Goal: Book appointment/travel/reservation

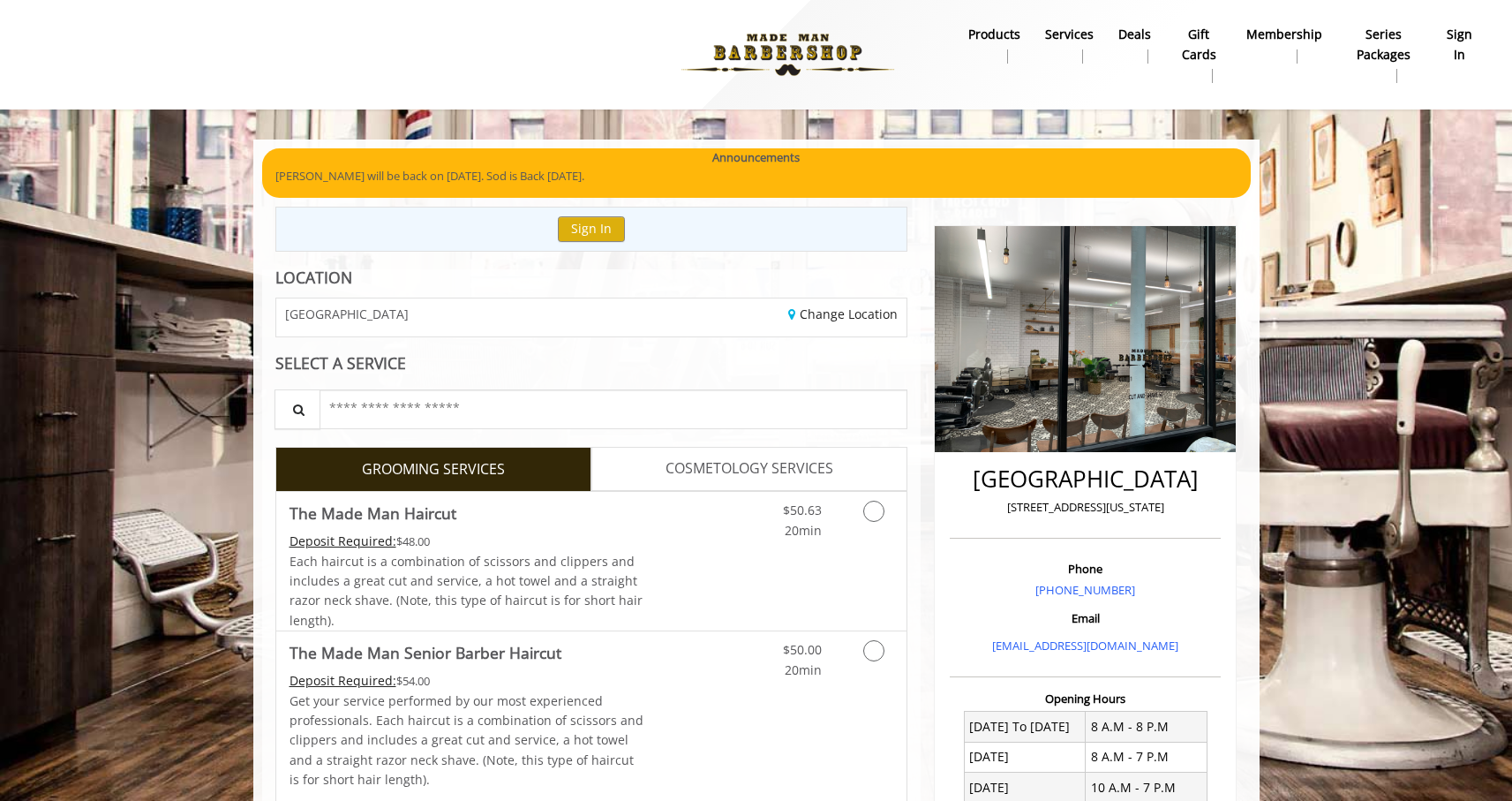
click at [1448, 44] on b "sign in" at bounding box center [1460, 44] width 29 height 40
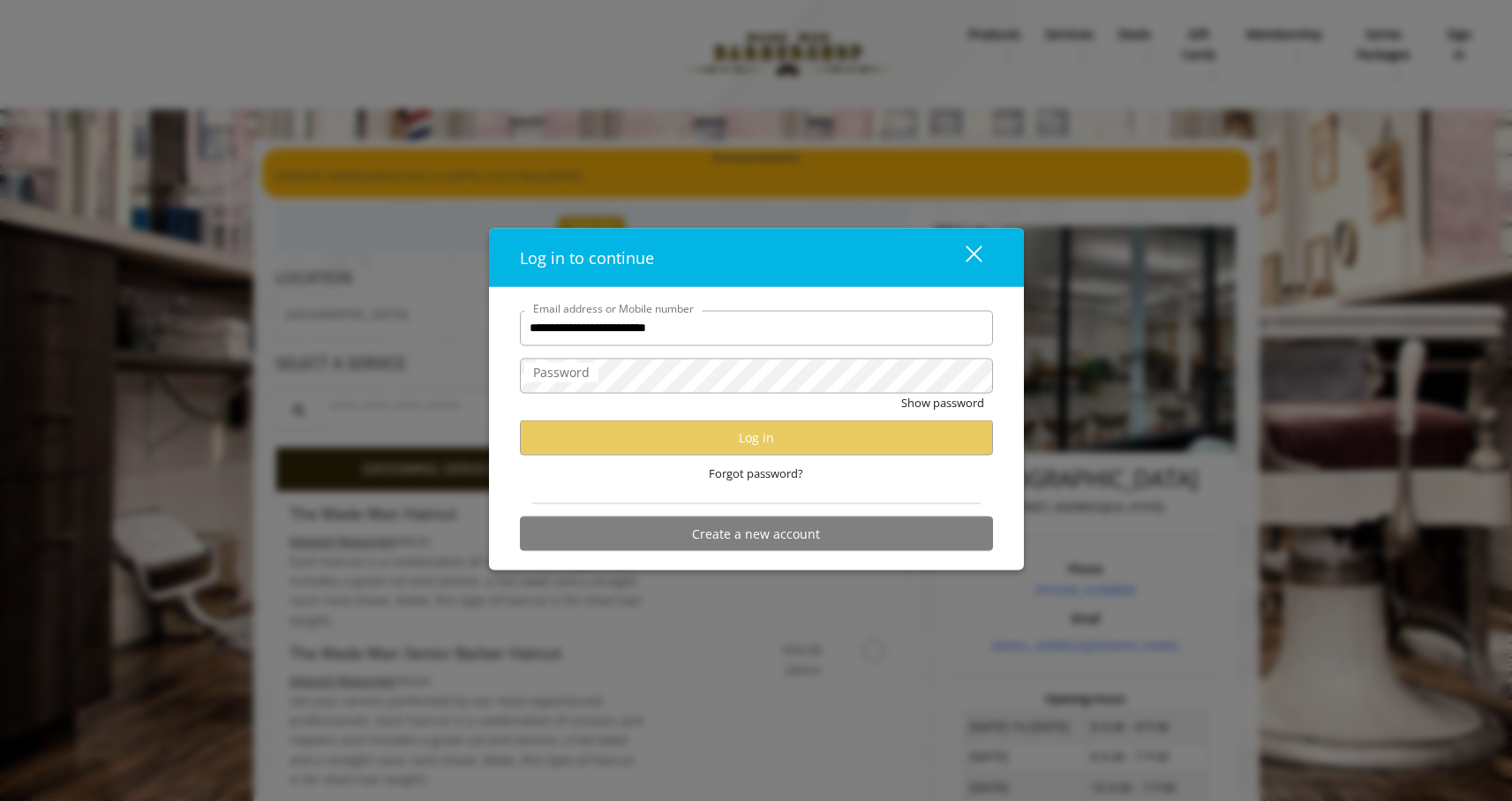
type input "**********"
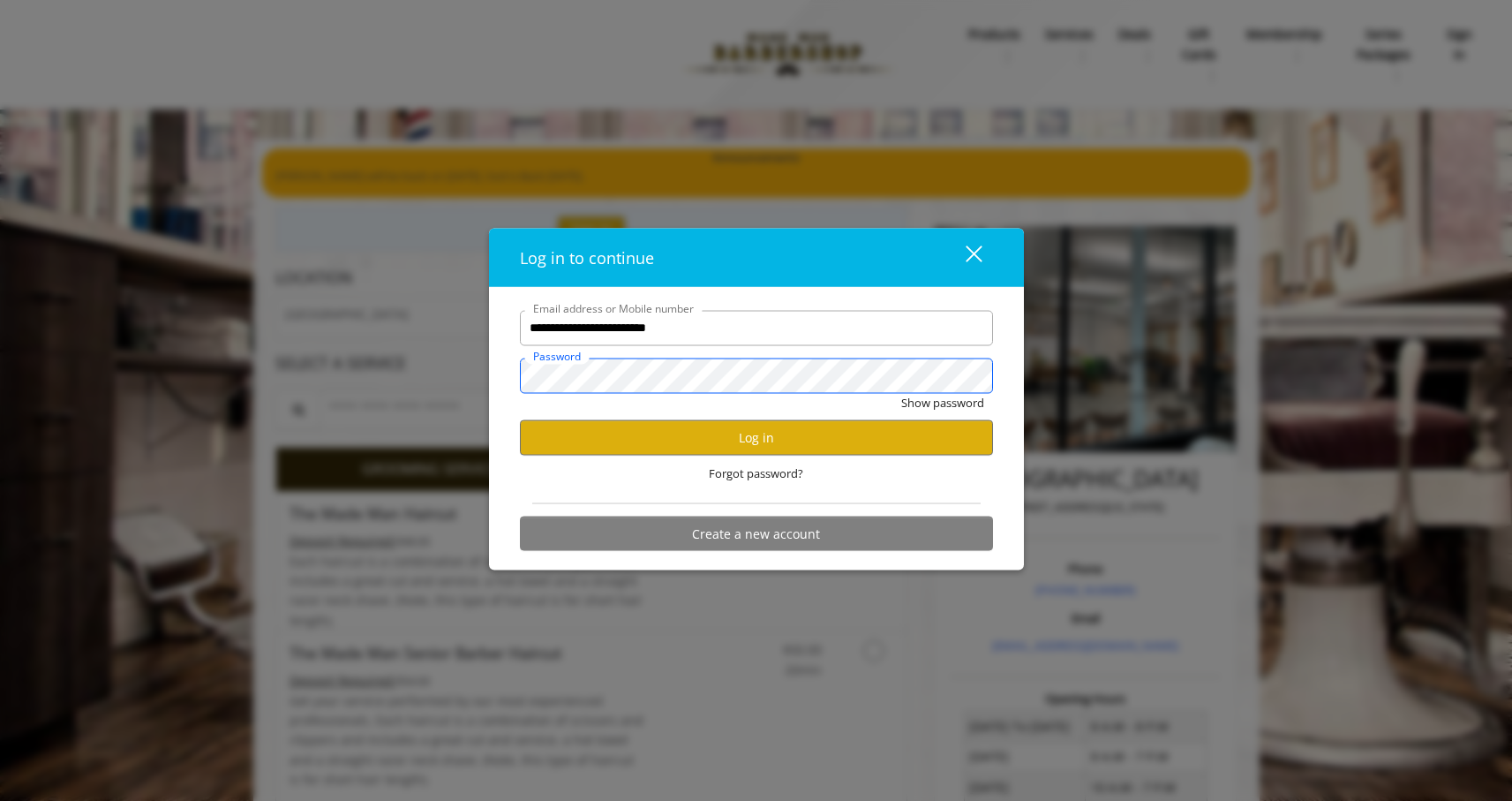
click at [901, 393] on button "Show password" at bounding box center [943, 402] width 83 height 18
click at [935, 407] on button "Hide password" at bounding box center [945, 402] width 79 height 18
click at [890, 436] on button "Log in" at bounding box center [756, 437] width 473 height 34
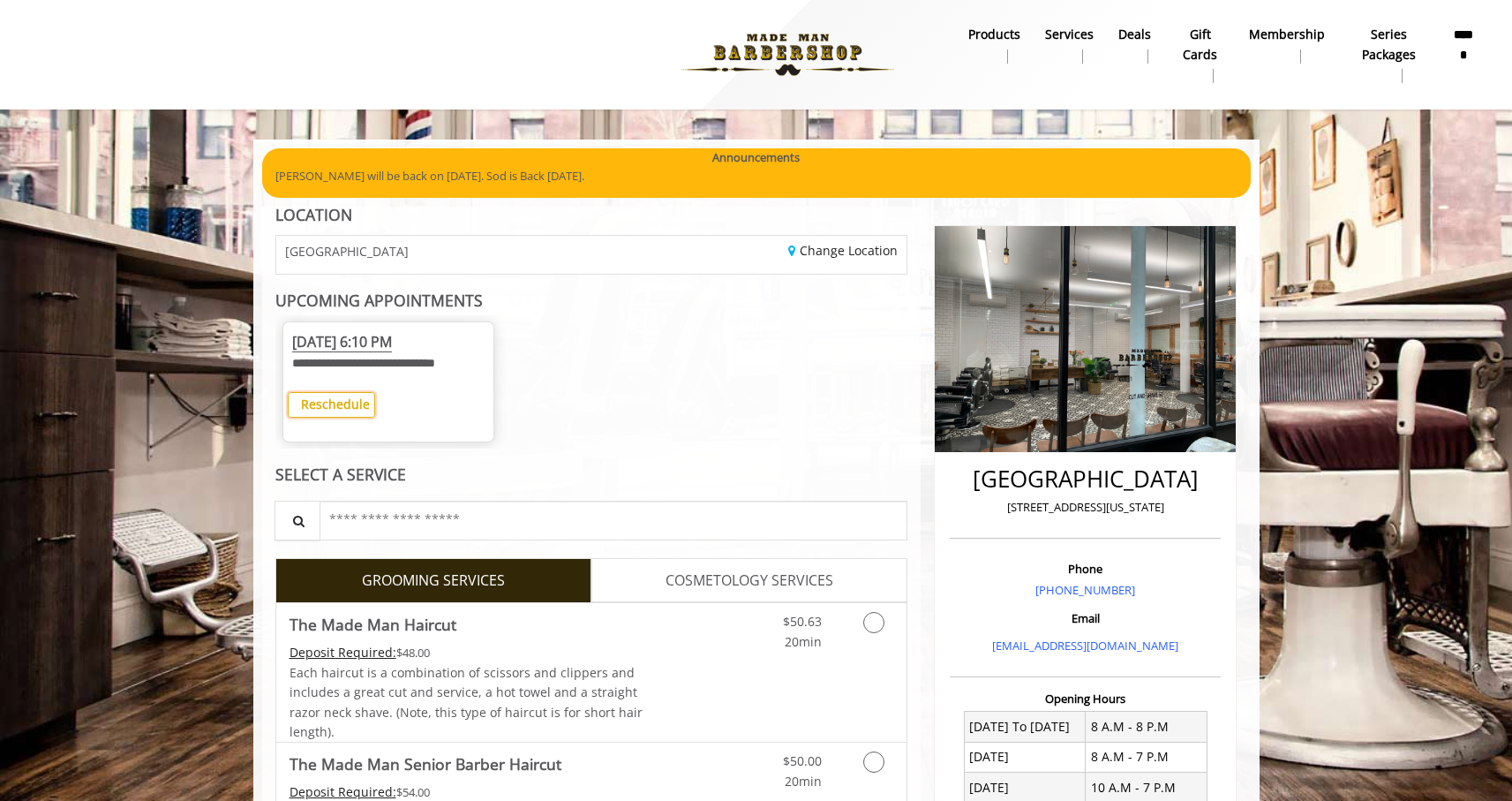
click at [357, 417] on button "Reschedule" at bounding box center [331, 405] width 88 height 25
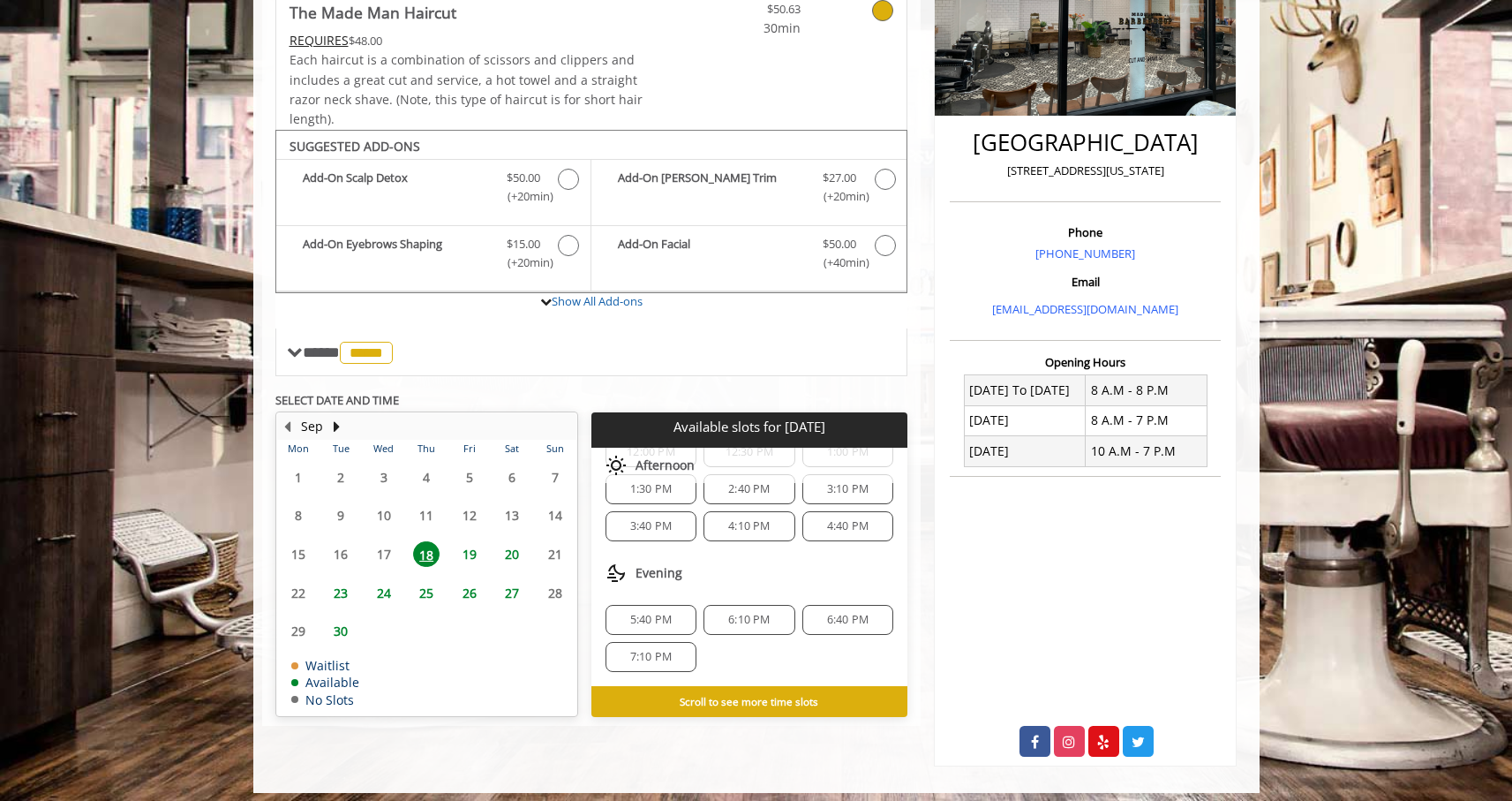
scroll to position [345, 0]
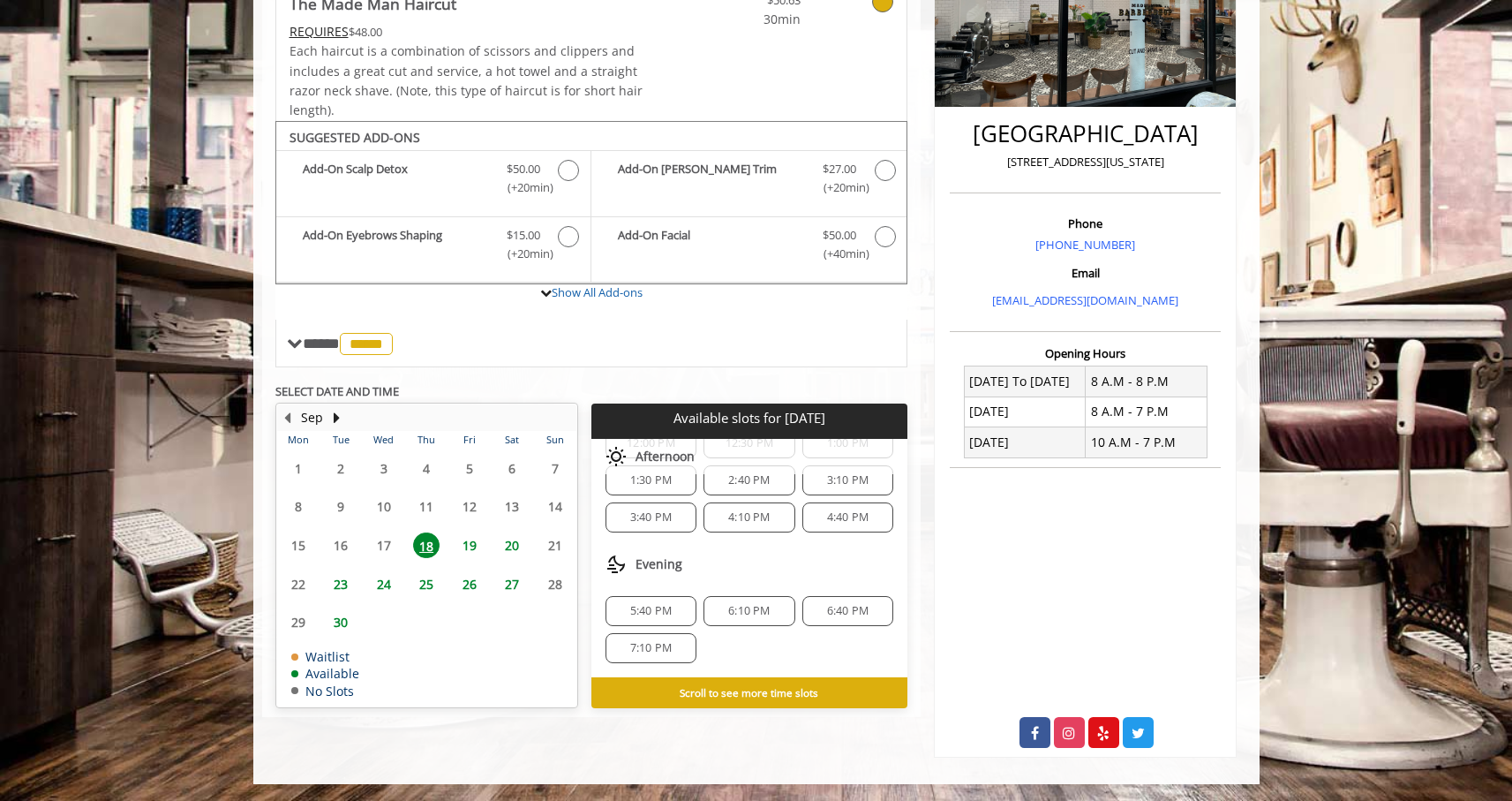
click at [739, 615] on span "6:10 PM" at bounding box center [749, 611] width 42 height 14
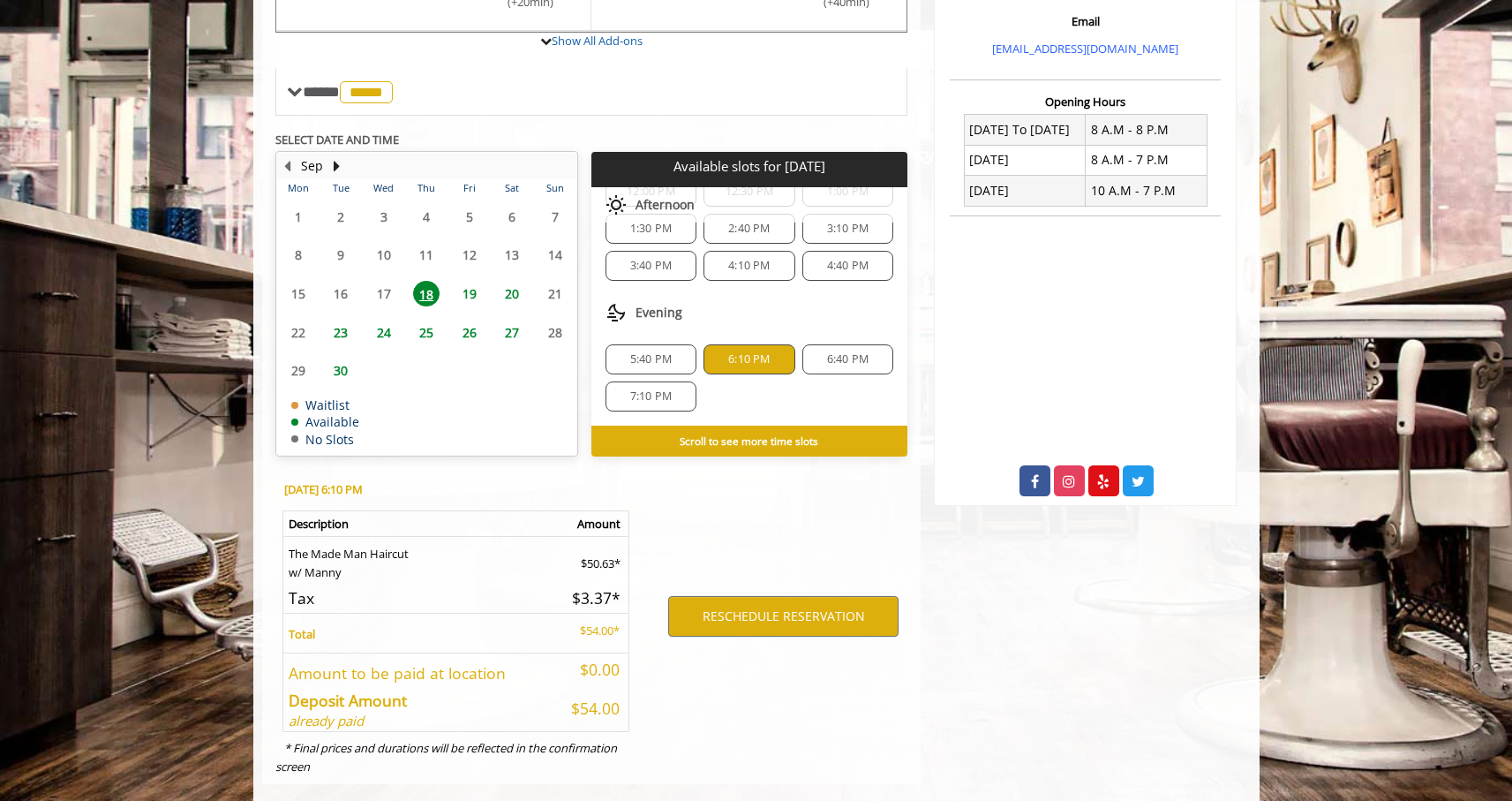
scroll to position [625, 0]
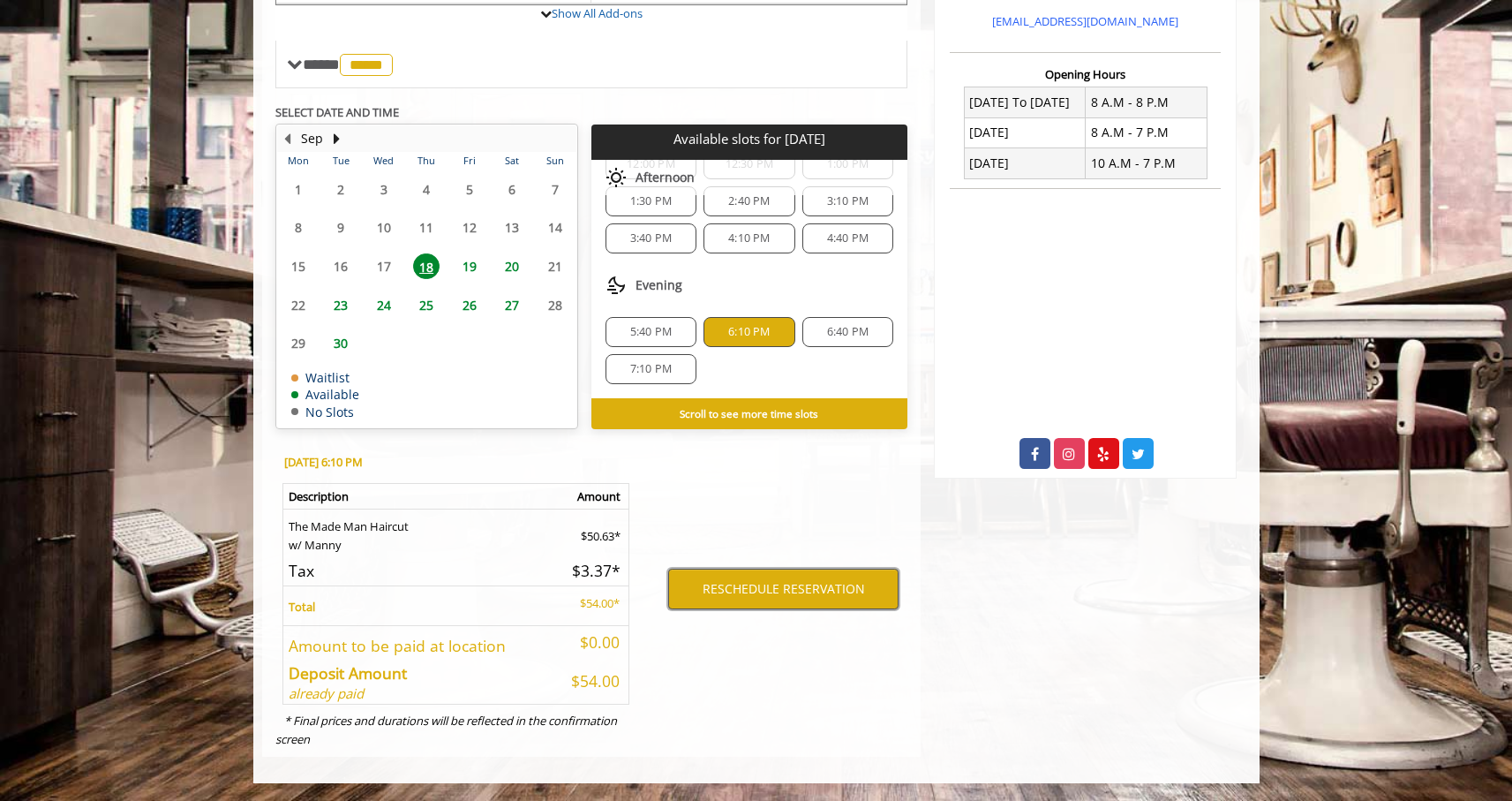
click at [808, 583] on button "RESCHEDULE RESERVATION" at bounding box center [783, 588] width 231 height 41
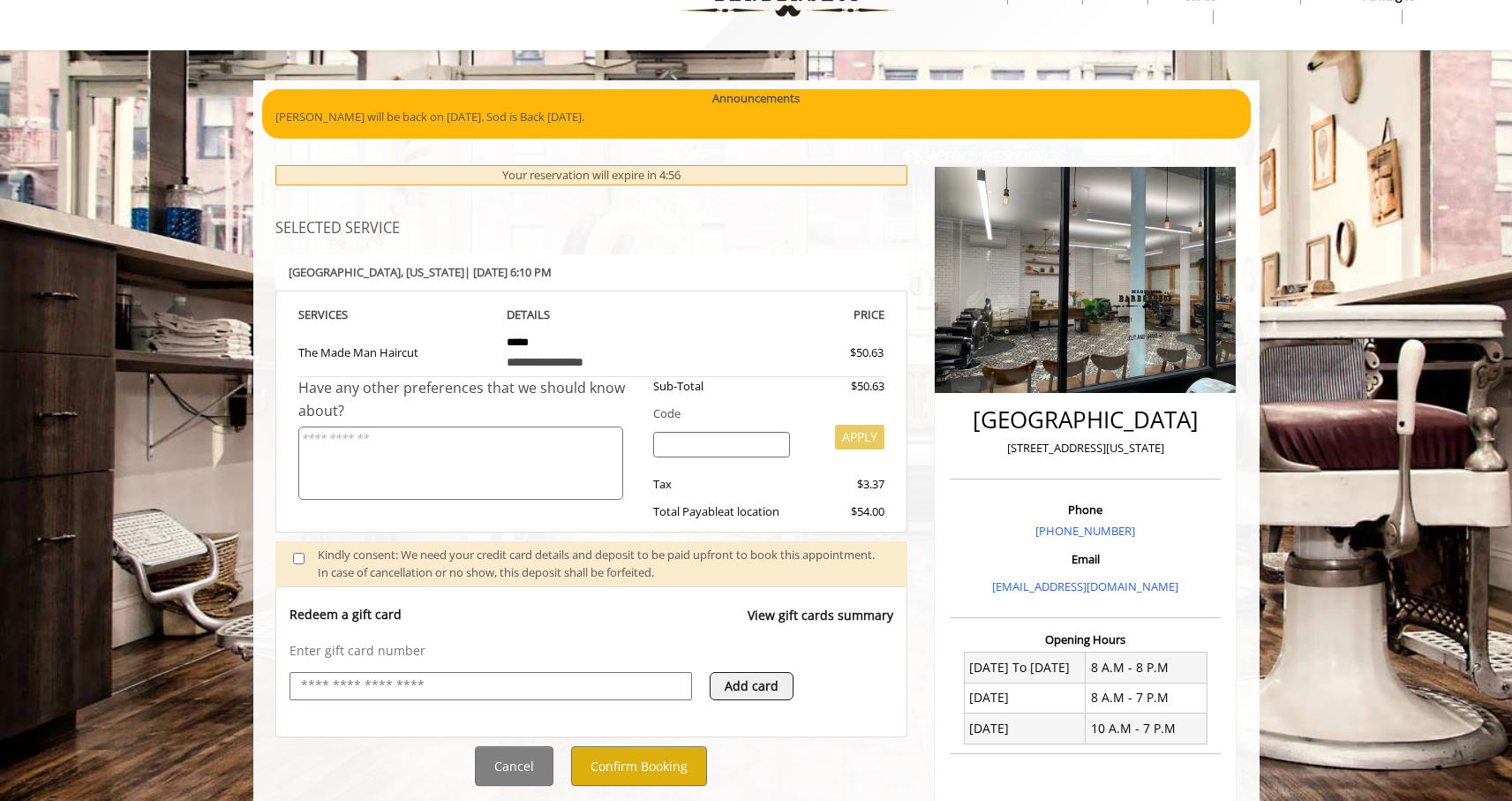
scroll to position [196, 0]
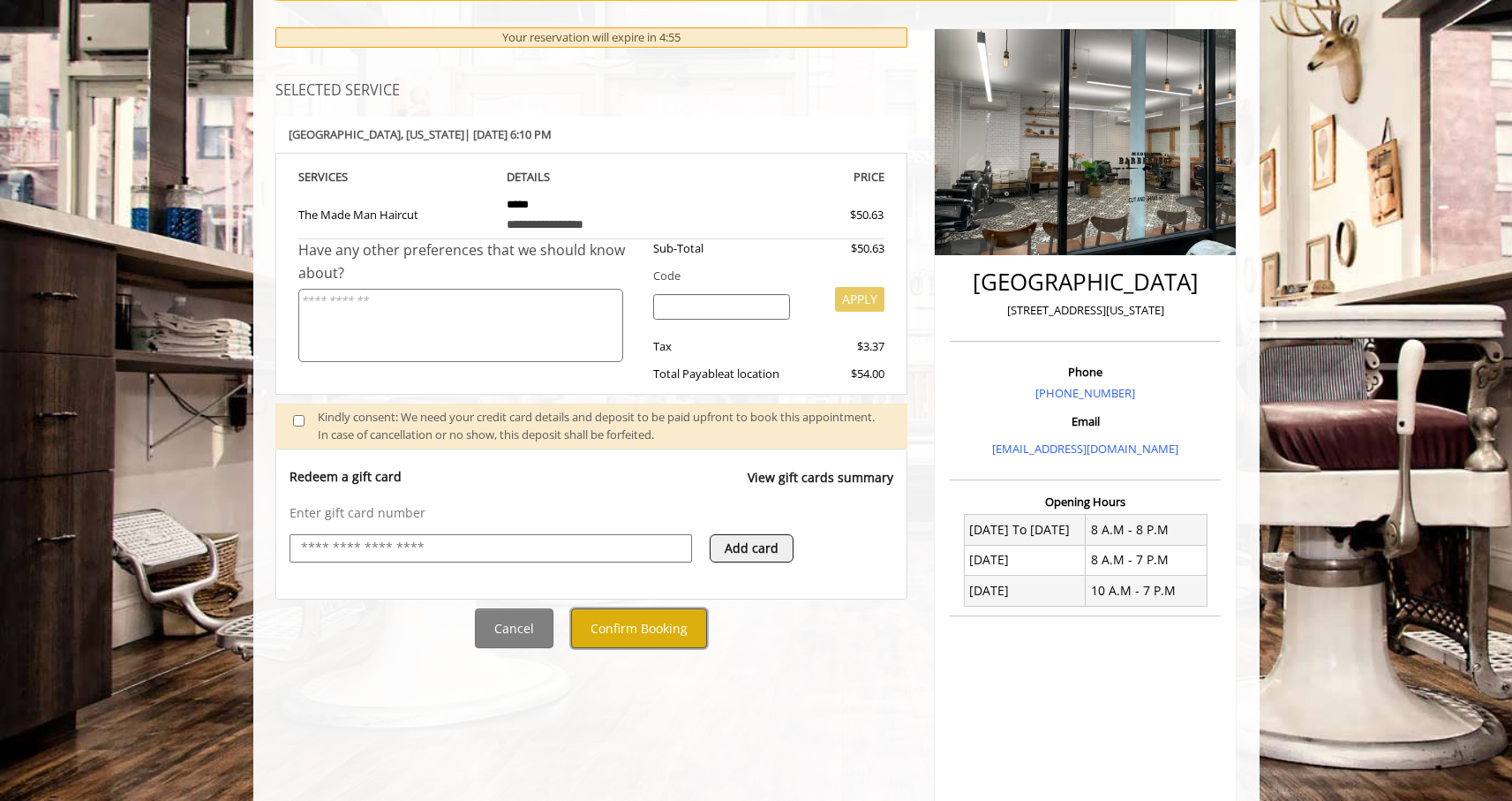
click at [613, 636] on button "Confirm Booking" at bounding box center [639, 628] width 136 height 40
